Goal: Information Seeking & Learning: Learn about a topic

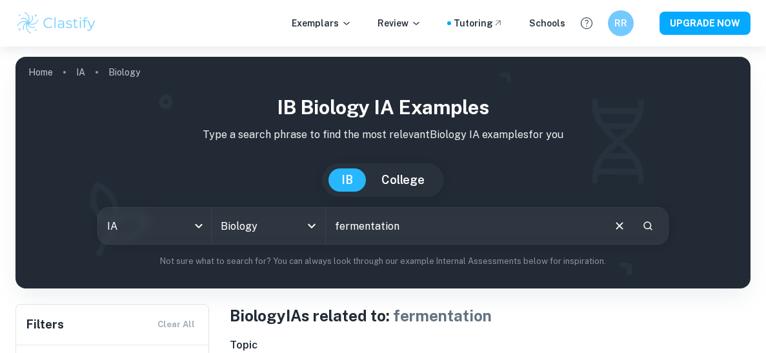
click at [361, 225] on input "fermentation" at bounding box center [464, 226] width 276 height 36
click at [363, 216] on input "clastify" at bounding box center [464, 226] width 276 height 36
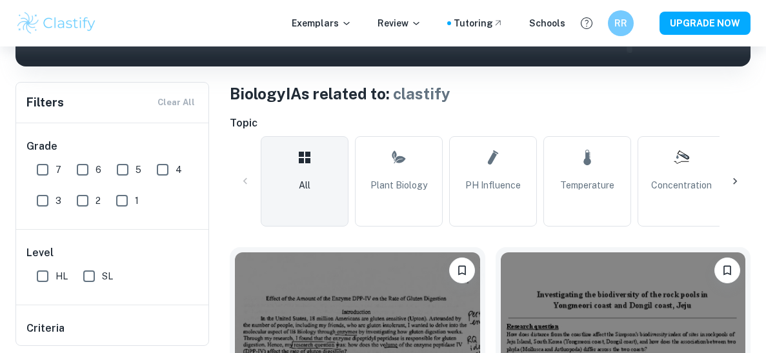
scroll to position [220, 0]
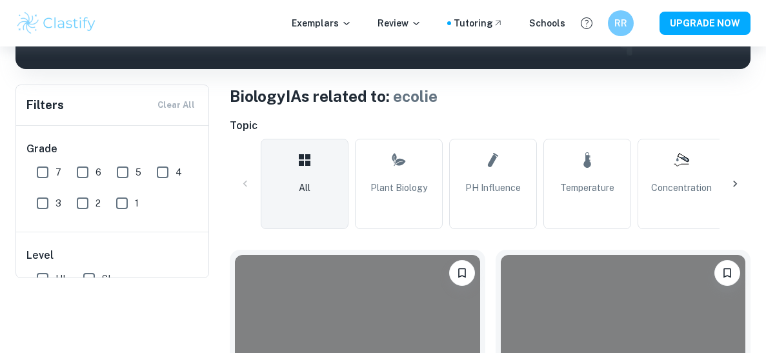
click at [382, 25] on input "ecolie" at bounding box center [464, 6] width 276 height 36
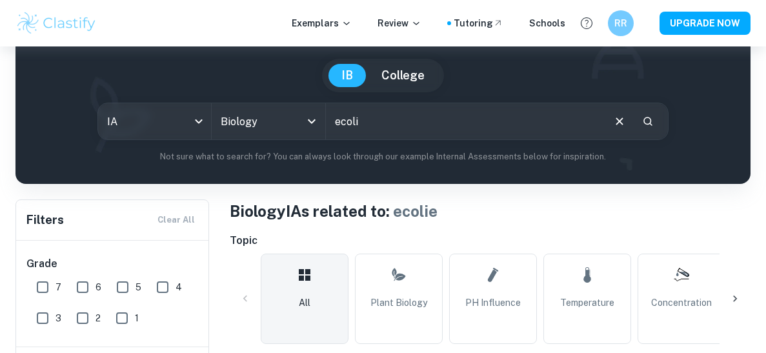
type input "ecoli"
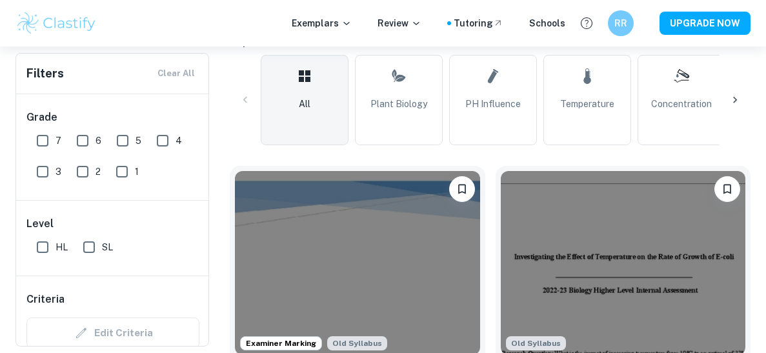
click at [50, 250] on input "HL" at bounding box center [43, 247] width 26 height 26
checkbox input "true"
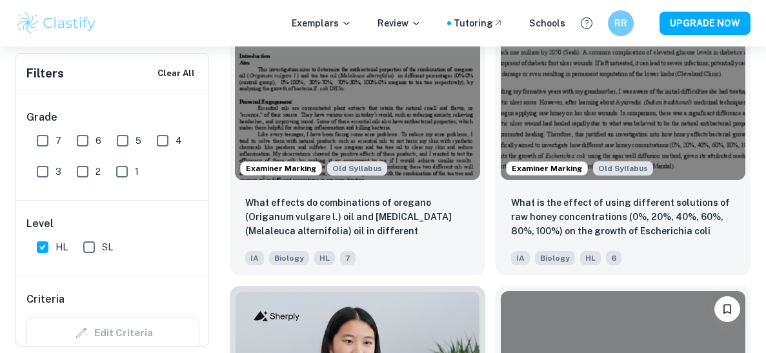
scroll to position [1108, 0]
